Goal: Task Accomplishment & Management: Use online tool/utility

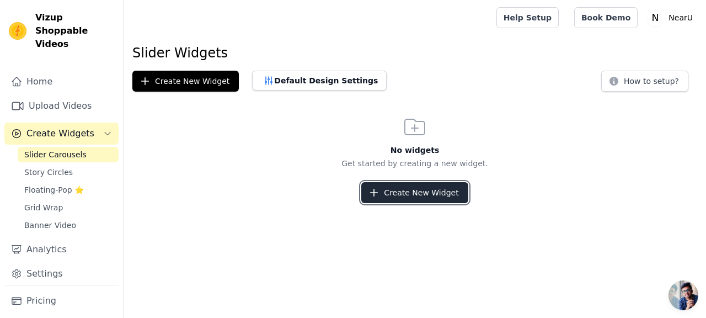
click at [383, 191] on button "Create New Widget" at bounding box center [414, 192] width 106 height 21
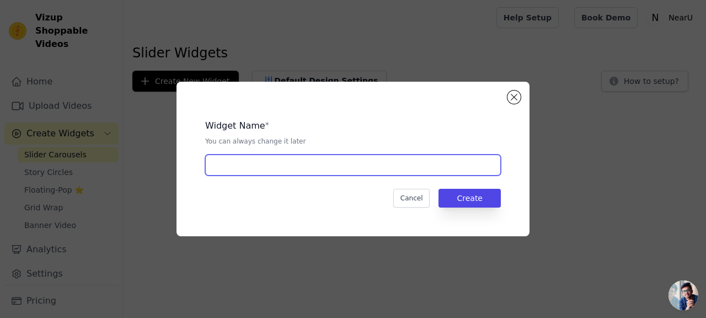
click at [376, 172] on input "text" at bounding box center [352, 164] width 295 height 21
type input "Videos"
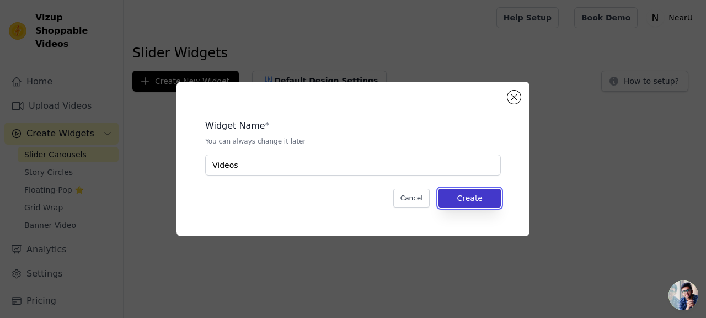
click at [490, 198] on button "Create" at bounding box center [469, 198] width 62 height 19
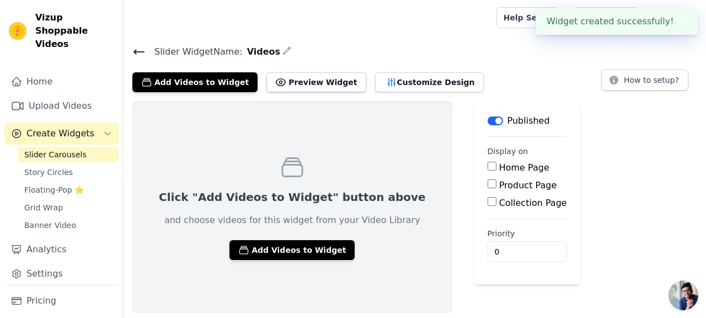
click at [487, 165] on input "Home Page" at bounding box center [491, 166] width 9 height 9
checkbox input "true"
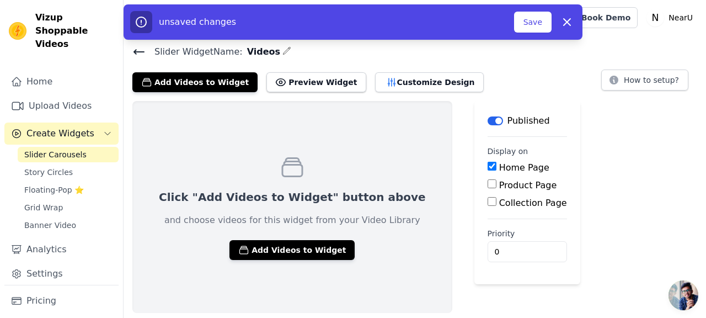
click at [354, 191] on p "Click "Add Videos to Widget" button above" at bounding box center [292, 196] width 267 height 15
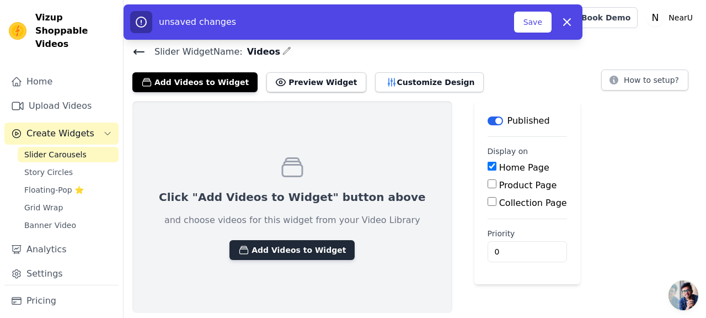
click at [287, 247] on button "Add Videos to Widget" at bounding box center [291, 250] width 125 height 20
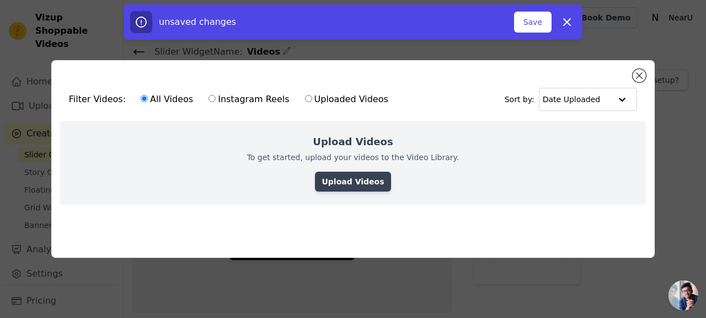
click at [347, 181] on link "Upload Videos" at bounding box center [353, 181] width 76 height 20
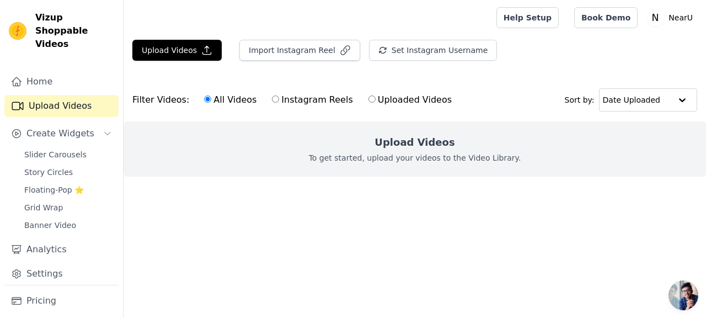
click at [356, 151] on div "Upload Videos To get started, upload your videos to the Video Library." at bounding box center [414, 148] width 582 height 55
click at [194, 44] on button "Upload Videos" at bounding box center [176, 50] width 89 height 21
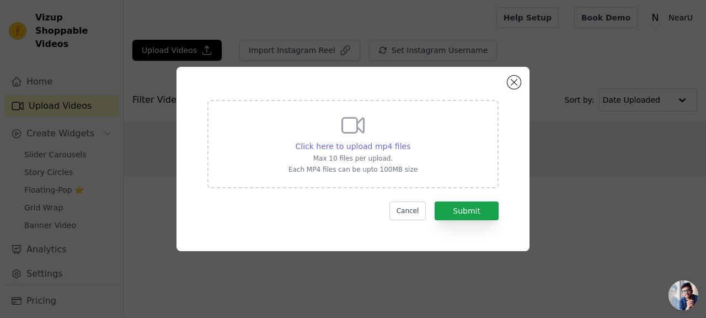
click at [363, 147] on span "Click here to upload mp4 files" at bounding box center [352, 146] width 115 height 9
click at [410, 141] on input "Click here to upload mp4 files Max 10 files per upload. Each MP4 files can be u…" at bounding box center [410, 140] width 1 height 1
type input "C:\fakepath\savetik-hd.mp4"
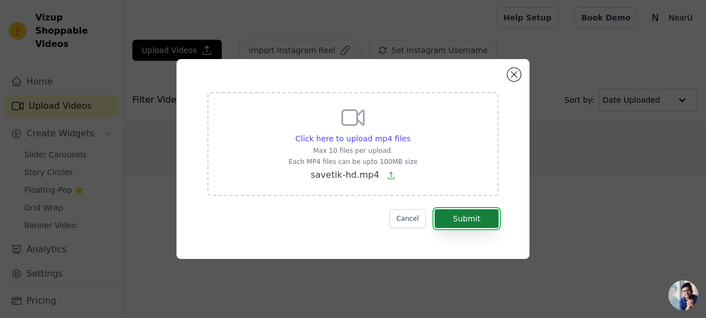
click at [476, 222] on button "Submit" at bounding box center [466, 218] width 64 height 19
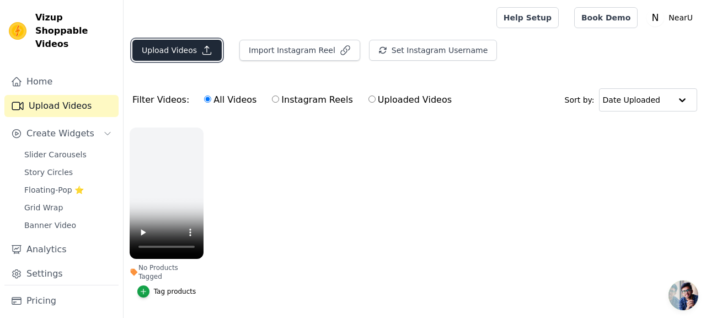
click at [193, 49] on button "Upload Videos" at bounding box center [176, 50] width 89 height 21
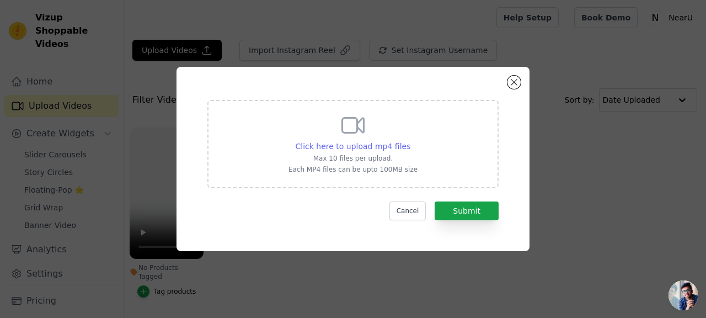
click at [336, 147] on span "Click here to upload mp4 files" at bounding box center [352, 146] width 115 height 9
click at [410, 141] on input "Click here to upload mp4 files Max 10 files per upload. Each MP4 files can be u…" at bounding box center [410, 140] width 1 height 1
type input "C:\fakepath\copy_97D3C513-44B0-4D5F-831F-99D05D301AD0.mp4"
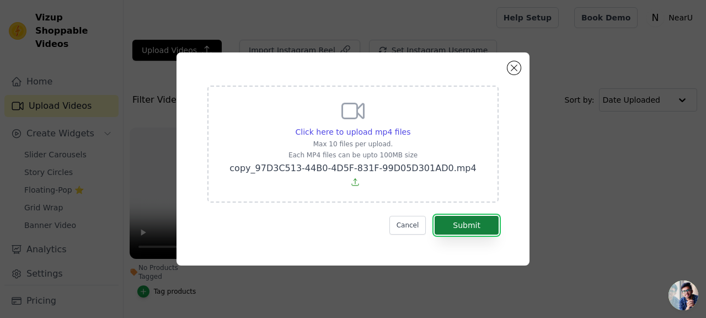
click at [474, 218] on button "Submit" at bounding box center [466, 225] width 64 height 19
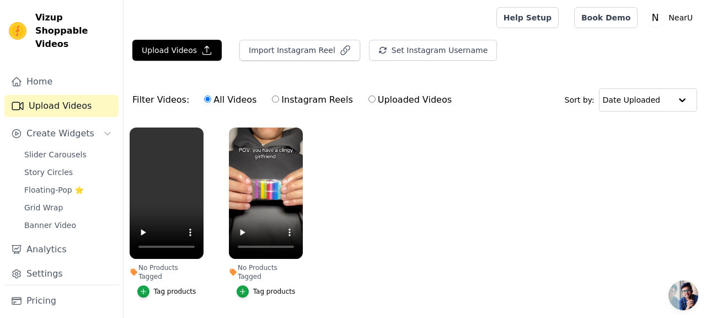
click at [260, 287] on div "Tag products" at bounding box center [274, 291] width 42 height 9
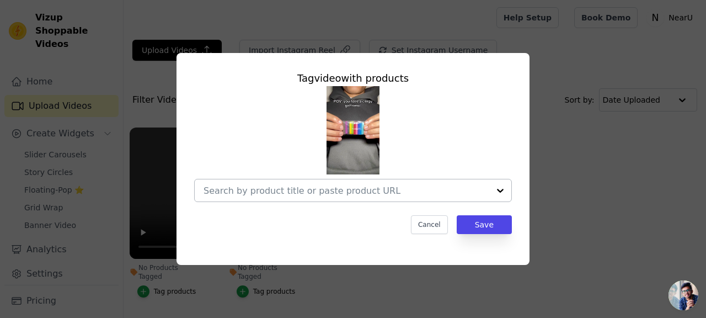
click at [351, 197] on div at bounding box center [346, 190] width 286 height 22
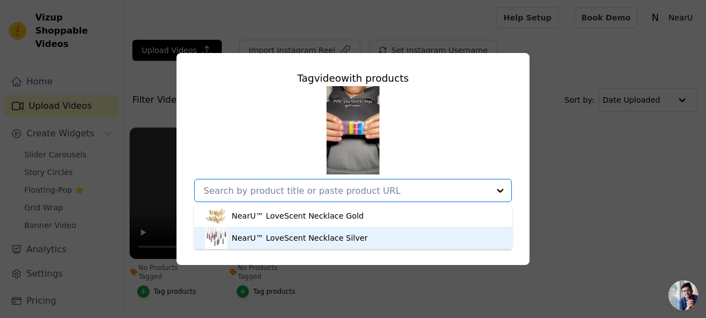
click at [343, 236] on div "NearU™ LoveScent Necklace Silver" at bounding box center [300, 237] width 136 height 11
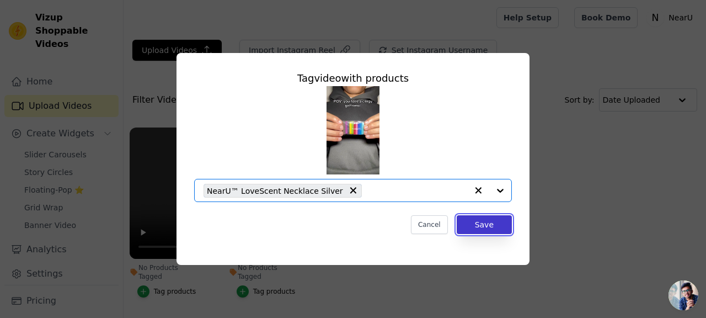
click at [499, 224] on button "Save" at bounding box center [483, 224] width 55 height 19
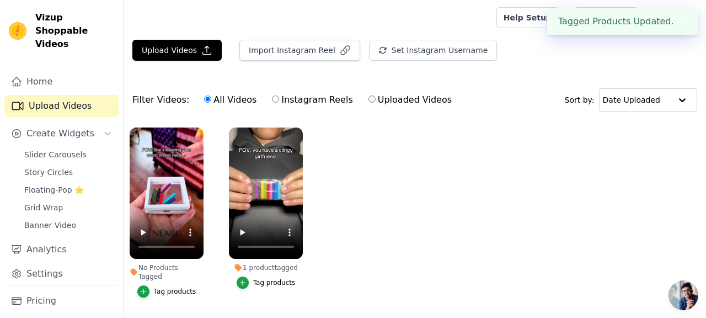
click at [172, 287] on div "Tag products" at bounding box center [175, 291] width 42 height 9
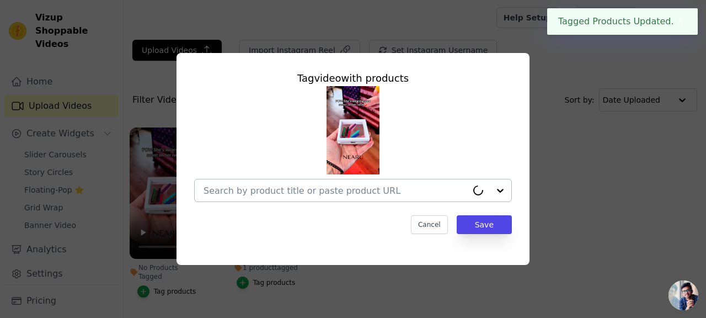
click at [345, 192] on input "No Products Tagged Tag video with products Cancel Save Tag products" at bounding box center [334, 190] width 263 height 10
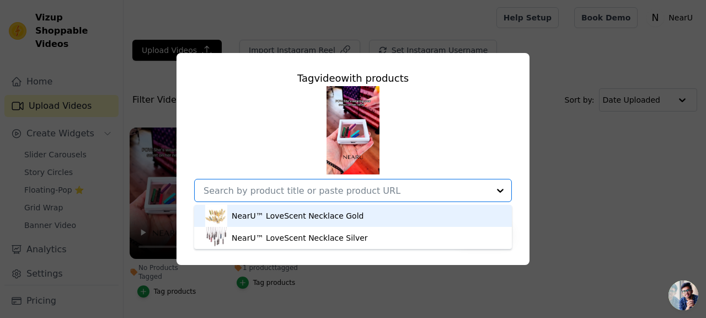
click at [338, 219] on div "NearU™ LoveScent Necklace Gold" at bounding box center [298, 215] width 132 height 11
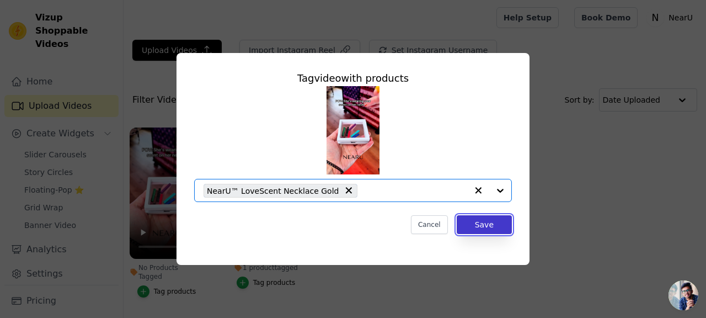
click at [485, 228] on button "Save" at bounding box center [483, 224] width 55 height 19
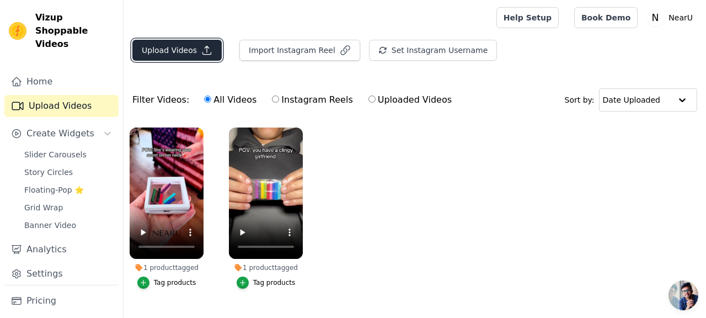
click at [196, 50] on button "Upload Videos" at bounding box center [176, 50] width 89 height 21
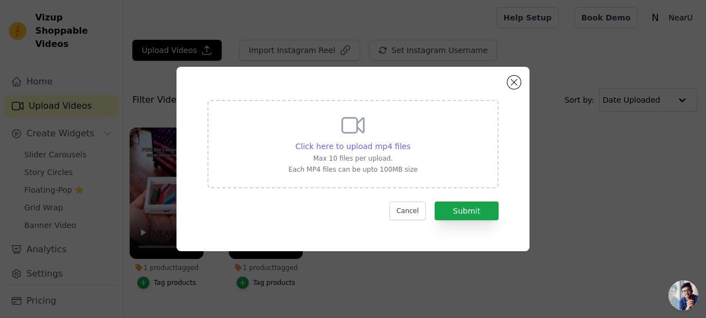
click at [337, 142] on span "Click here to upload mp4 files" at bounding box center [352, 146] width 115 height 9
click at [410, 141] on input "Click here to upload mp4 files Max 10 files per upload. Each MP4 files can be u…" at bounding box center [410, 140] width 1 height 1
type input "C:\fakepath\ScreenRecording_09-06-2025 14-53-07_1.mp4"
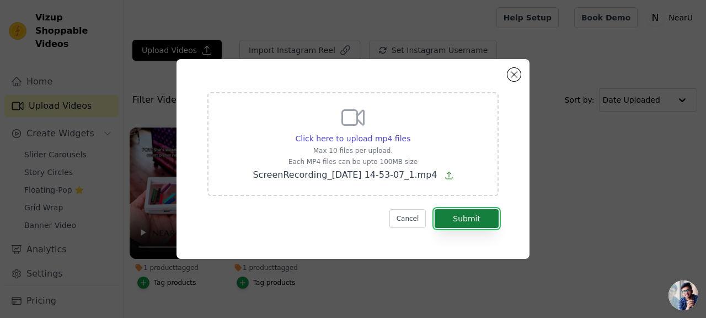
click at [476, 218] on button "Submit" at bounding box center [466, 218] width 64 height 19
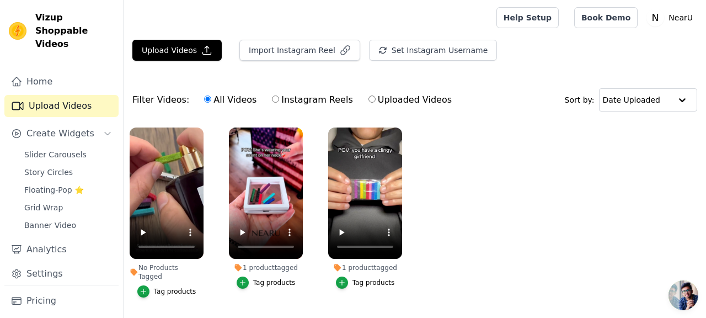
click at [456, 197] on ul "No Products Tagged Tag products 1 product tagged Tag products 1 product tagged …" at bounding box center [414, 223] width 582 height 204
click at [438, 194] on ul "No Products Tagged Tag products 1 product tagged Tag products 1 product tagged …" at bounding box center [414, 223] width 582 height 204
click at [56, 149] on span "Slider Carousels" at bounding box center [55, 154] width 62 height 11
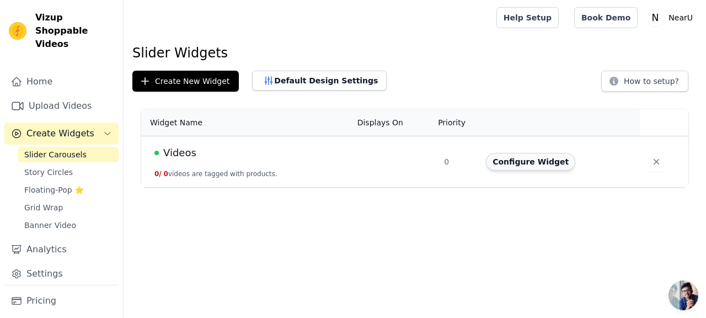
click at [541, 160] on button "Configure Widget" at bounding box center [530, 162] width 89 height 18
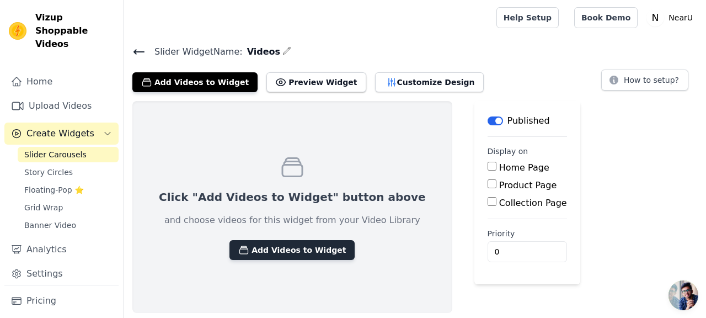
click at [277, 255] on button "Add Videos to Widget" at bounding box center [291, 250] width 125 height 20
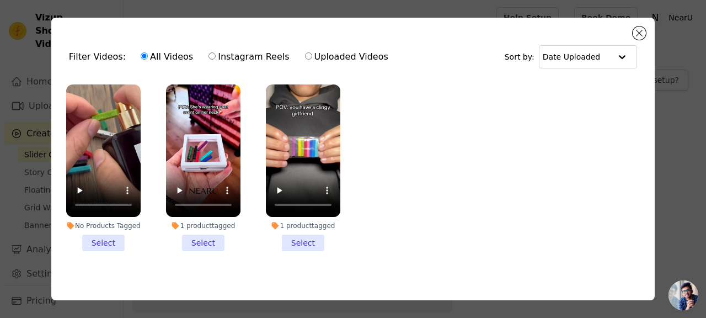
click at [104, 240] on li "No Products Tagged Select" at bounding box center [103, 167] width 74 height 166
click at [0, 0] on input "No Products Tagged Select" at bounding box center [0, 0] width 0 height 0
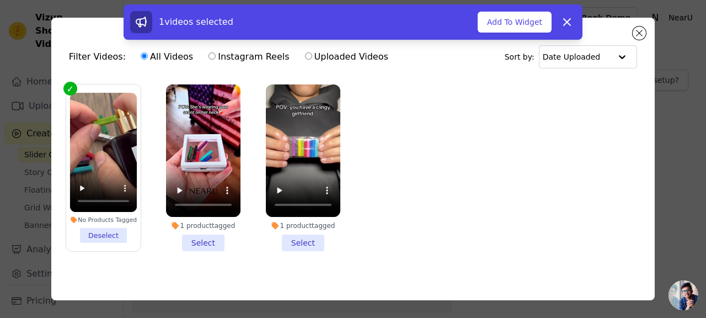
click at [201, 243] on li "1 product tagged Select" at bounding box center [203, 167] width 74 height 166
click at [0, 0] on input "1 product tagged Select" at bounding box center [0, 0] width 0 height 0
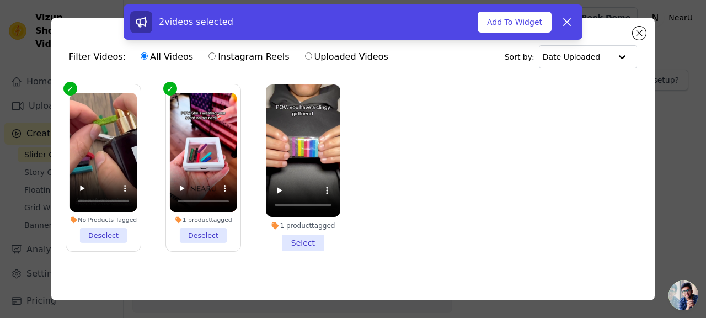
click at [298, 244] on li "1 product tagged Select" at bounding box center [303, 167] width 74 height 166
click at [0, 0] on input "1 product tagged Select" at bounding box center [0, 0] width 0 height 0
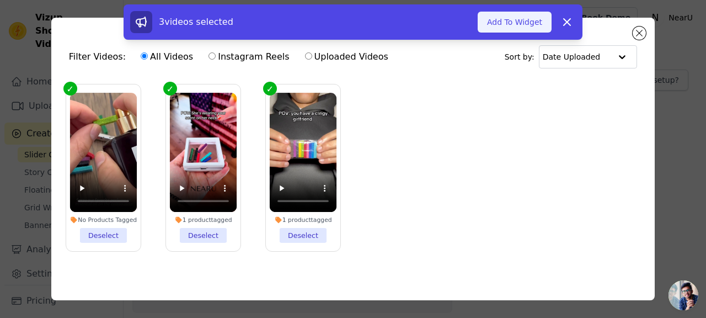
click at [523, 23] on button "Add To Widget" at bounding box center [514, 22] width 74 height 21
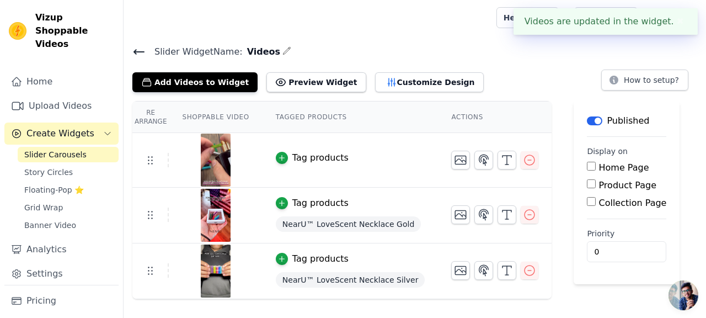
click at [587, 163] on input "Home Page" at bounding box center [591, 166] width 9 height 9
checkbox input "true"
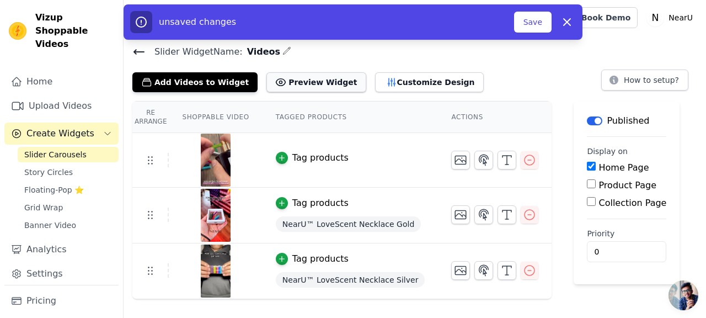
click at [328, 81] on button "Preview Widget" at bounding box center [315, 82] width 99 height 20
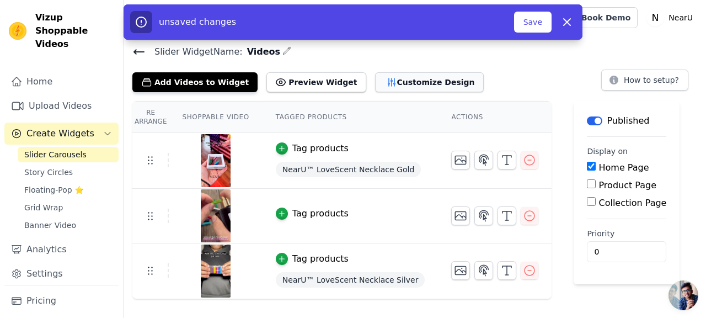
click at [399, 82] on button "Customize Design" at bounding box center [429, 82] width 109 height 20
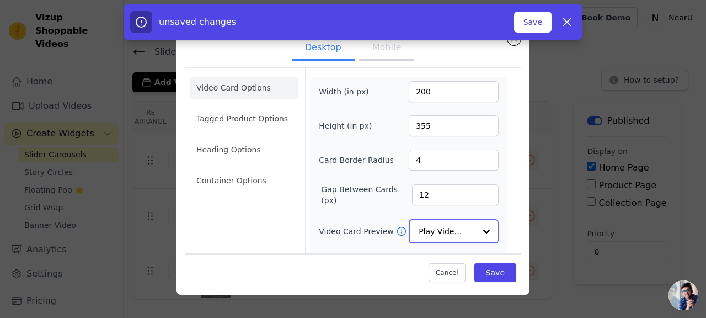
click at [447, 232] on input "Video Card Preview" at bounding box center [446, 231] width 57 height 22
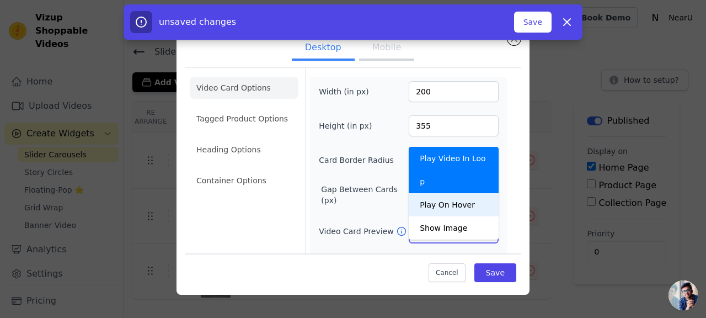
click at [459, 193] on div "Play On Hover" at bounding box center [453, 204] width 90 height 23
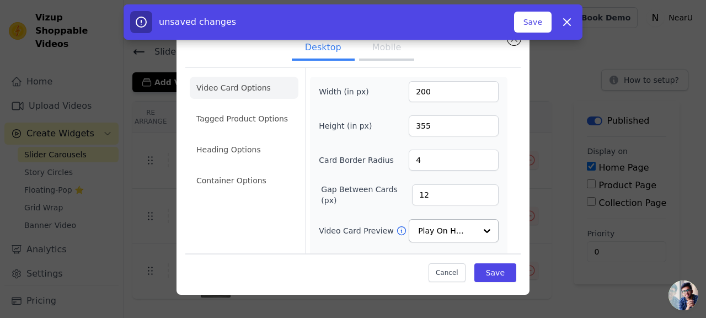
click at [397, 55] on button "Mobile" at bounding box center [386, 48] width 55 height 24
click at [396, 231] on icon at bounding box center [401, 230] width 11 height 11
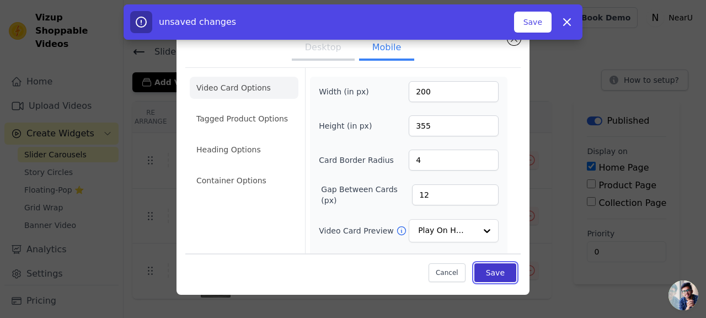
click at [493, 271] on button "Save" at bounding box center [495, 271] width 42 height 19
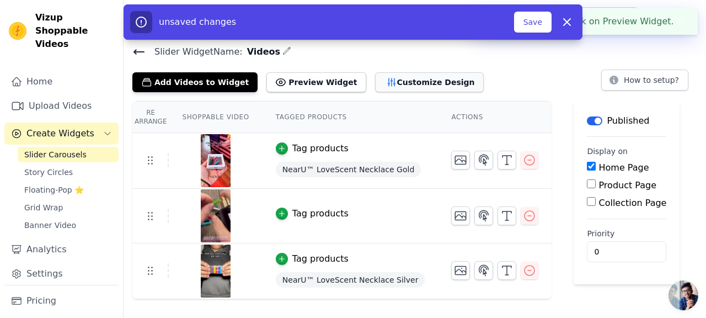
click at [427, 82] on button "Customize Design" at bounding box center [429, 82] width 109 height 20
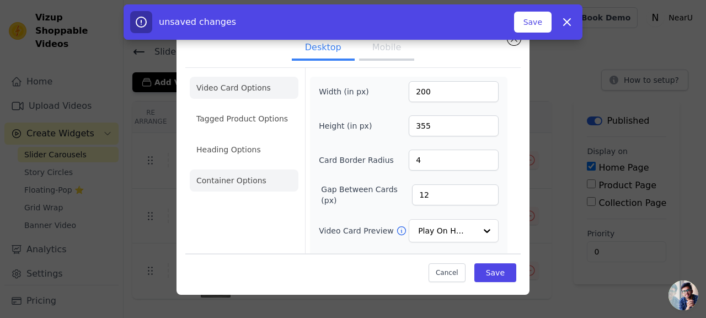
click at [275, 177] on li "Container Options" at bounding box center [244, 180] width 109 height 22
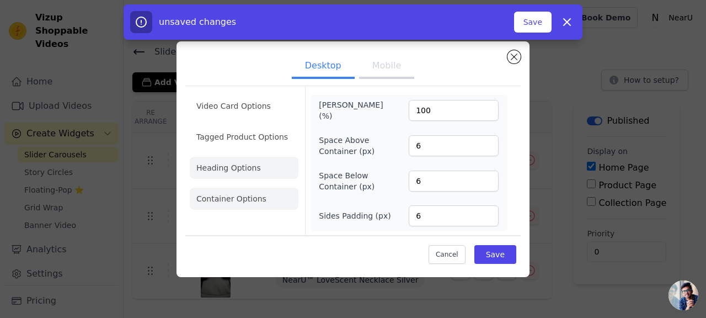
click at [265, 165] on li "Heading Options" at bounding box center [244, 168] width 109 height 22
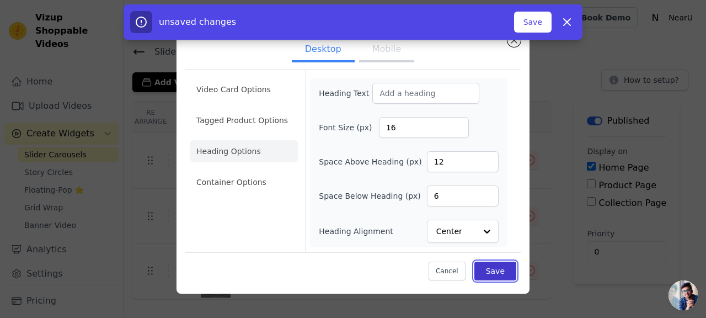
click at [485, 266] on button "Save" at bounding box center [495, 270] width 42 height 19
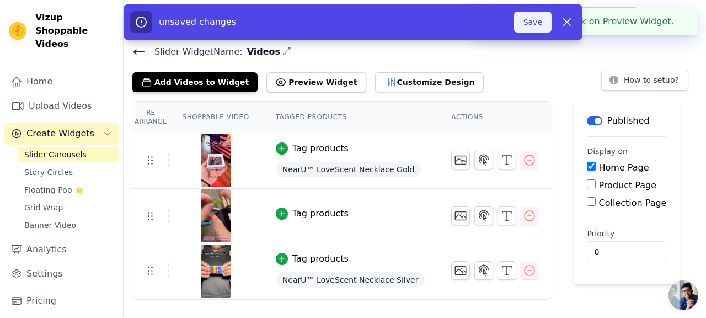
click at [540, 25] on button "Save" at bounding box center [532, 22] width 37 height 21
